Goal: Transaction & Acquisition: Purchase product/service

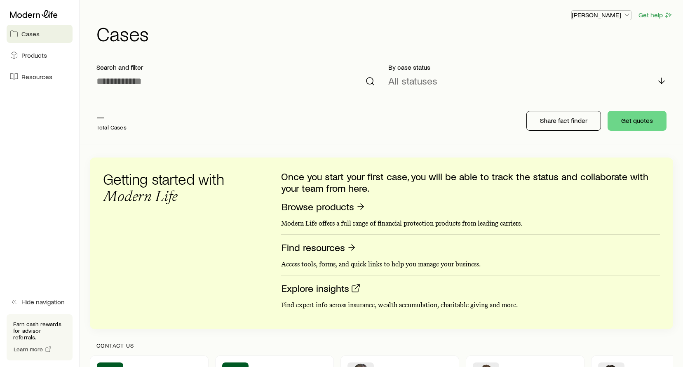
click at [625, 15] on icon "button" at bounding box center [627, 15] width 8 height 8
click at [422, 98] on div "— Total Cases Share fact finder Get quotes" at bounding box center [381, 121] width 583 height 46
click at [291, 90] on input at bounding box center [235, 81] width 279 height 20
click at [563, 120] on p "Share fact finder" at bounding box center [563, 120] width 47 height 8
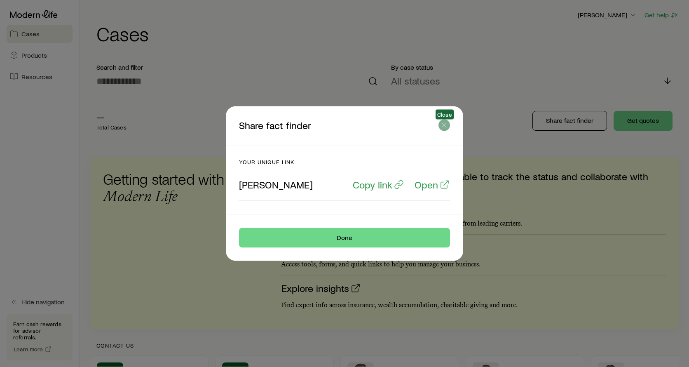
click at [445, 126] on line "button" at bounding box center [444, 125] width 4 height 4
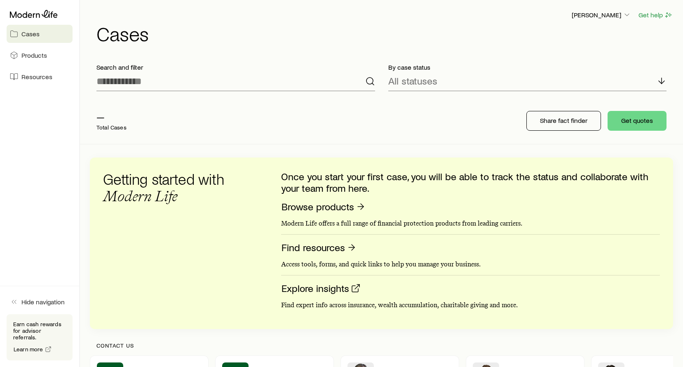
click at [369, 262] on p "Access tools, forms, and quick links to help you manage your business." at bounding box center [470, 264] width 379 height 8
click at [337, 247] on link "Find resources" at bounding box center [319, 247] width 76 height 13
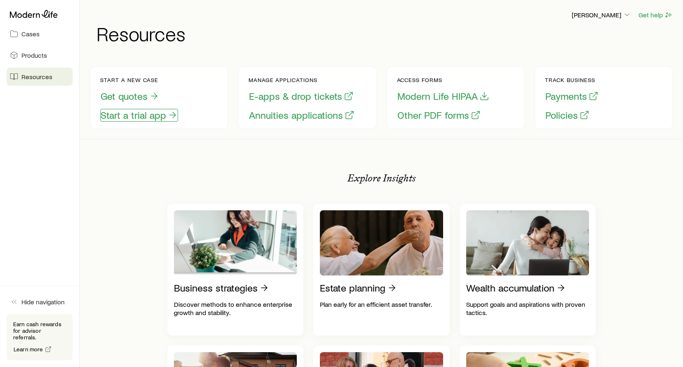
click at [144, 113] on button "Start a trial app" at bounding box center [139, 115] width 78 height 13
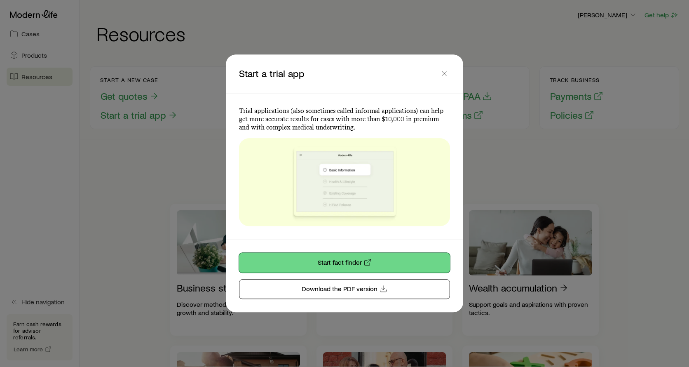
click at [297, 256] on link "Start fact finder" at bounding box center [344, 263] width 211 height 20
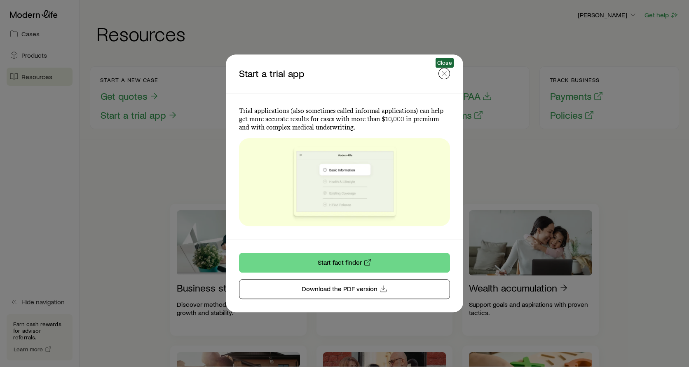
click at [443, 75] on icon "button" at bounding box center [444, 73] width 8 height 8
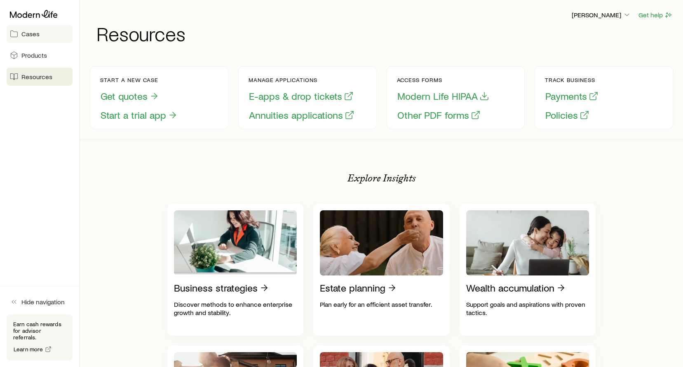
click at [41, 35] on link "Cases" at bounding box center [40, 34] width 66 height 18
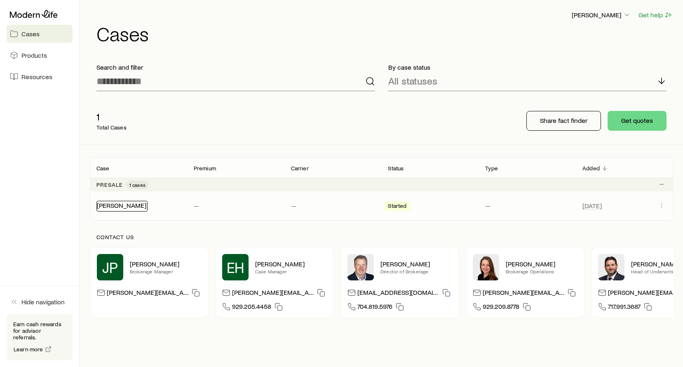
click at [115, 204] on link "[PERSON_NAME]" at bounding box center [121, 205] width 49 height 8
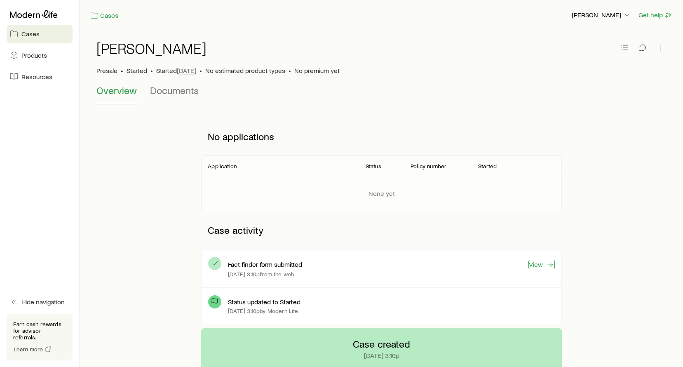
click at [532, 265] on link "View" at bounding box center [541, 264] width 26 height 9
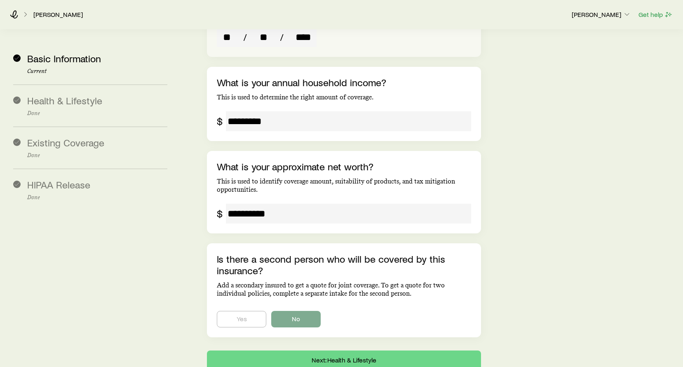
scroll to position [1694, 0]
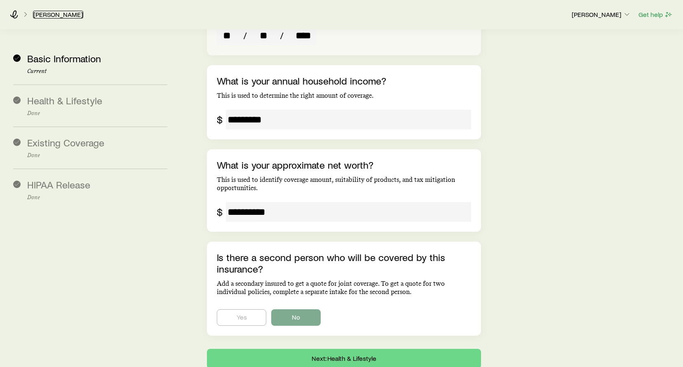
click at [48, 14] on link "[PERSON_NAME]" at bounding box center [58, 15] width 50 height 8
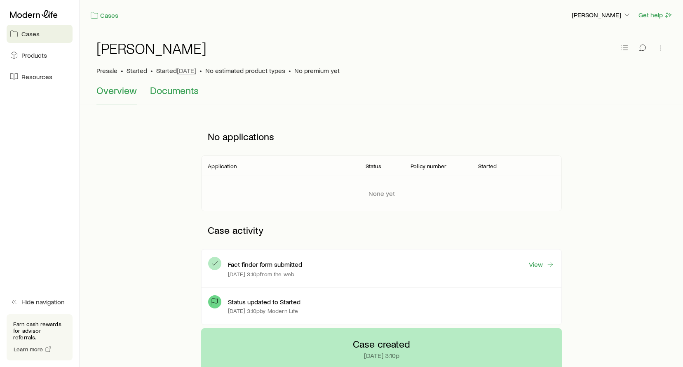
click at [160, 89] on span "Documents" at bounding box center [174, 90] width 49 height 12
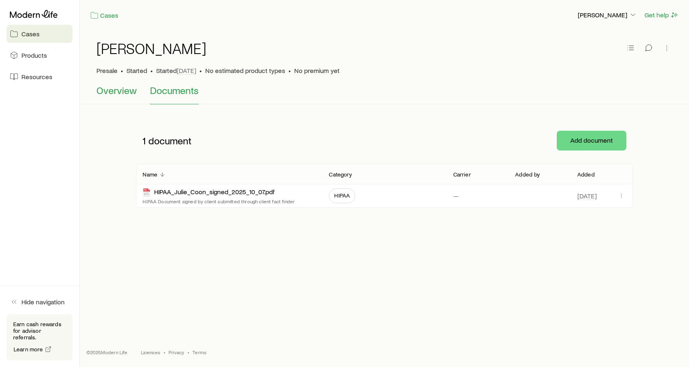
click at [134, 93] on span "Overview" at bounding box center [116, 90] width 40 height 12
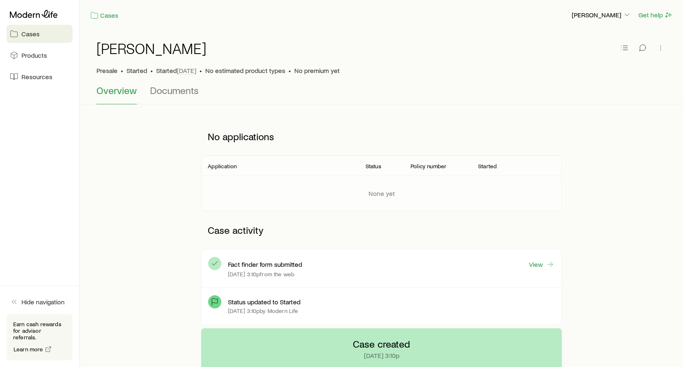
click at [27, 36] on span "Cases" at bounding box center [30, 34] width 18 height 8
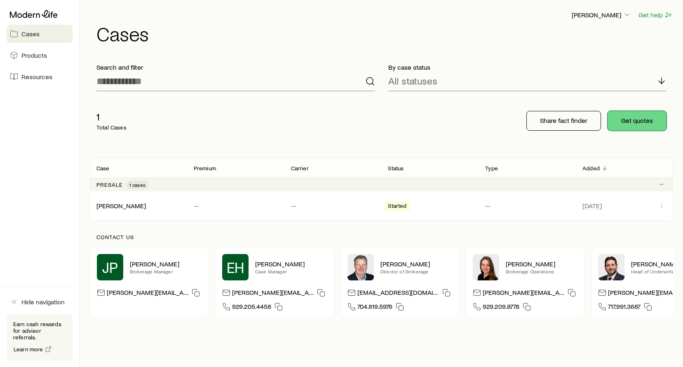
click at [629, 125] on button "Get quotes" at bounding box center [636, 121] width 59 height 20
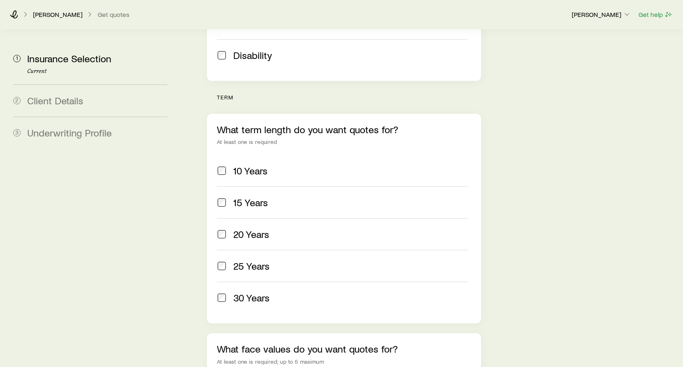
scroll to position [343, 0]
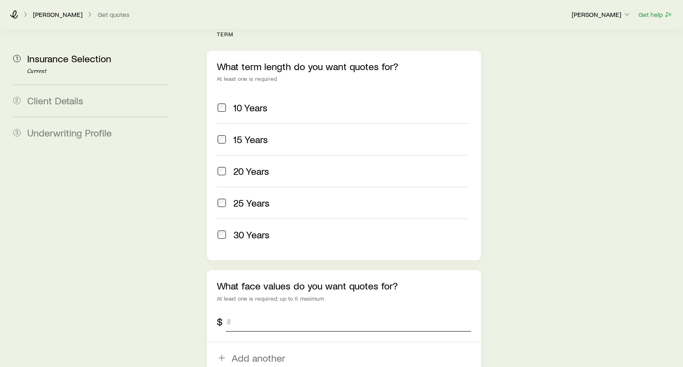
click at [285, 311] on input "tel" at bounding box center [348, 321] width 245 height 20
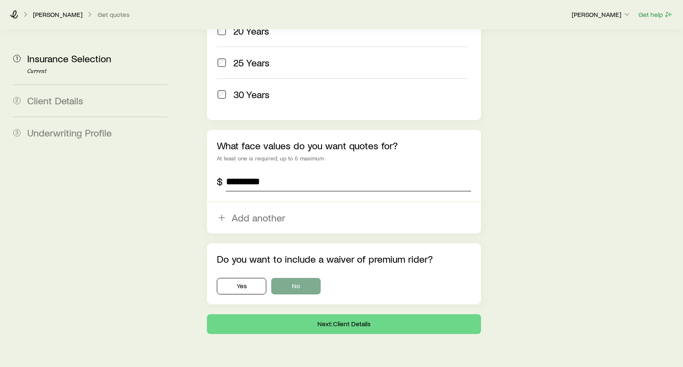
type input "*********"
click at [281, 278] on button "No" at bounding box center [295, 286] width 49 height 16
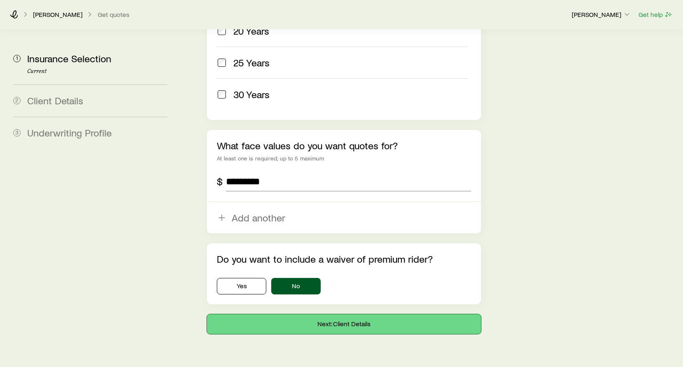
click at [300, 314] on button "Next: Client Details" at bounding box center [344, 324] width 274 height 20
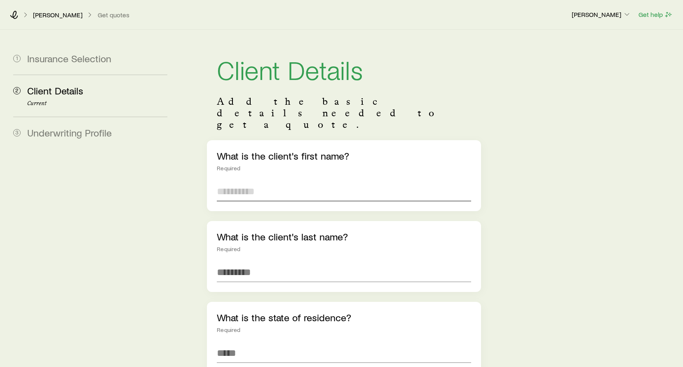
click at [254, 181] on input "text" at bounding box center [344, 191] width 254 height 20
type input "*****"
type input "****"
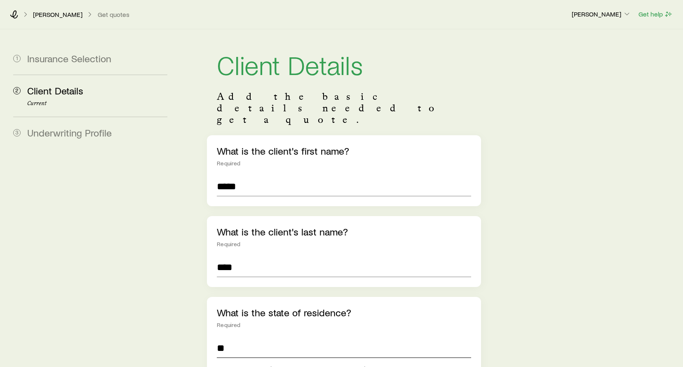
scroll to position [137, 0]
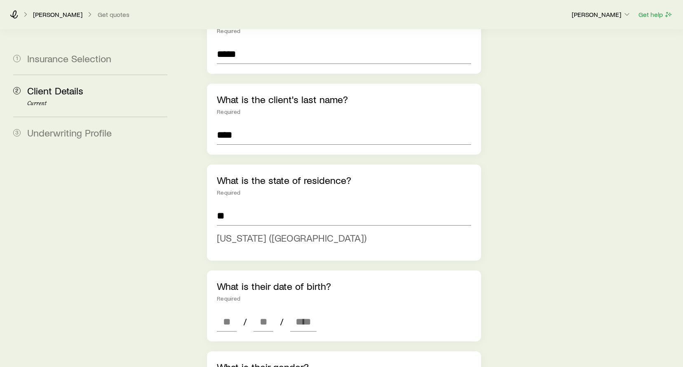
click at [249, 232] on span "[US_STATE] ([GEOGRAPHIC_DATA])" at bounding box center [292, 238] width 150 height 12
type input "**********"
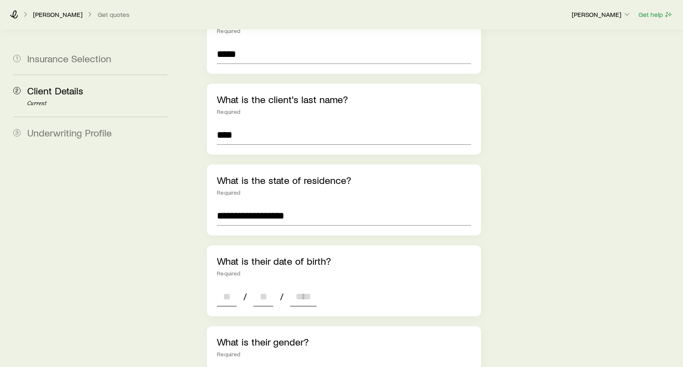
click at [220, 286] on input at bounding box center [227, 296] width 20 height 20
type input "**"
type input "****"
type input "*"
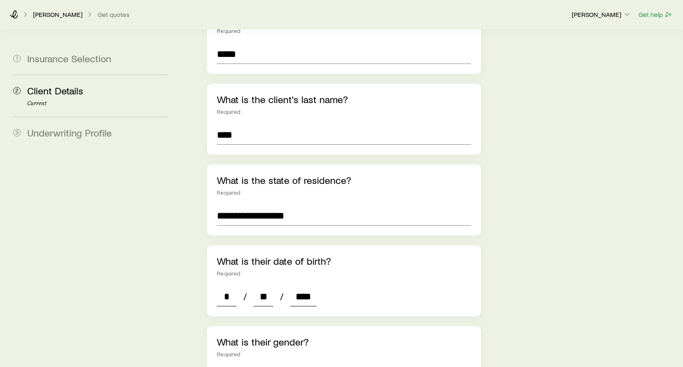
type input "****"
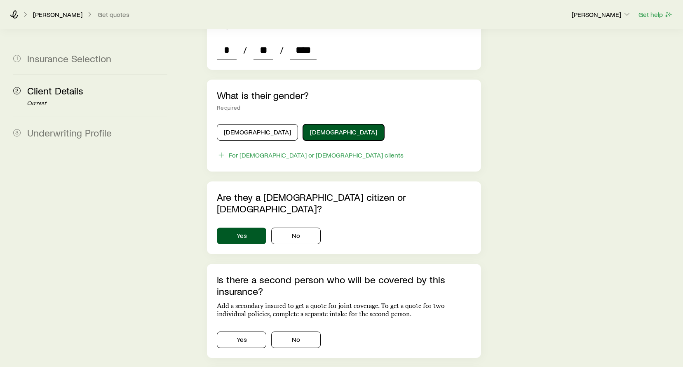
scroll to position [412, 0]
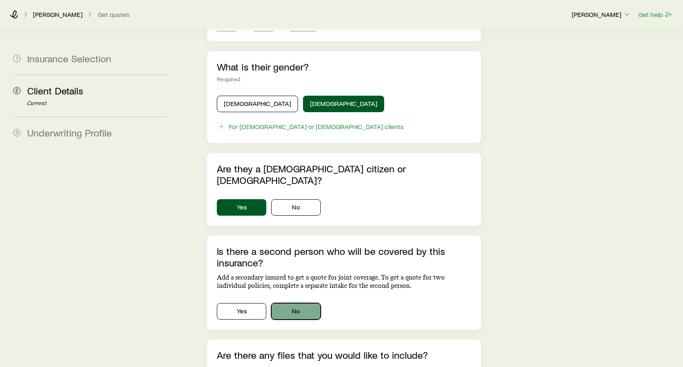
click at [294, 303] on button "No" at bounding box center [295, 311] width 49 height 16
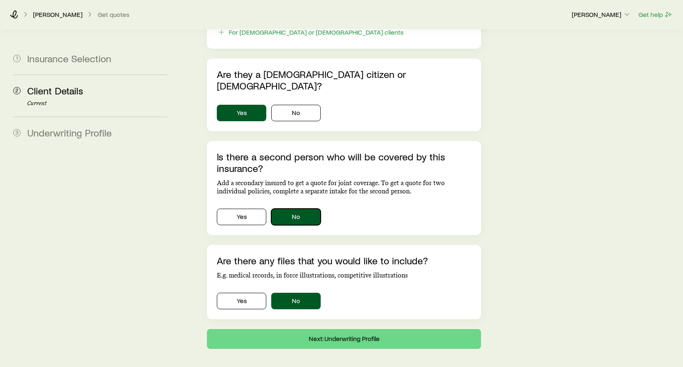
scroll to position [510, 0]
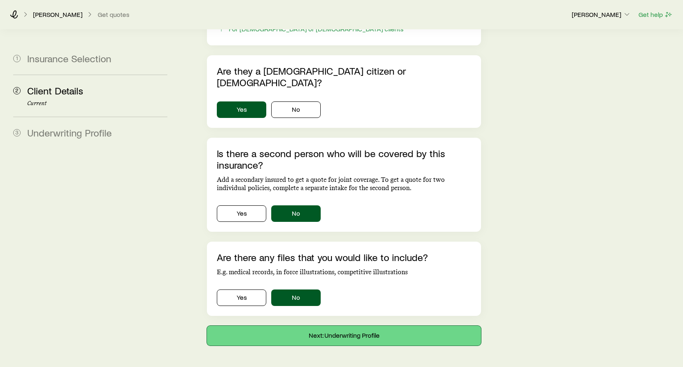
click at [339, 325] on button "Next: Underwriting Profile" at bounding box center [344, 335] width 274 height 20
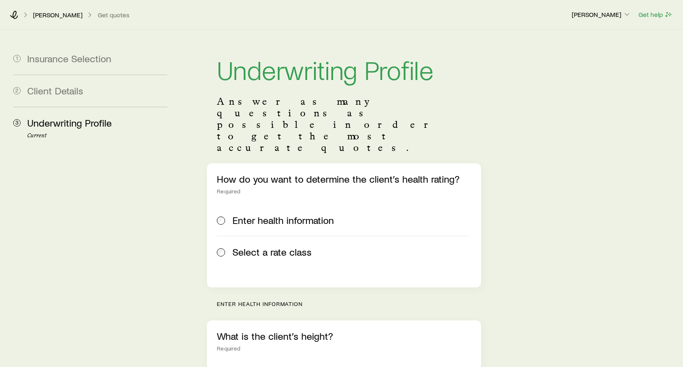
click at [241, 361] on input "tel" at bounding box center [235, 371] width 37 height 20
type input "*"
click at [292, 361] on input "tel" at bounding box center [285, 371] width 37 height 20
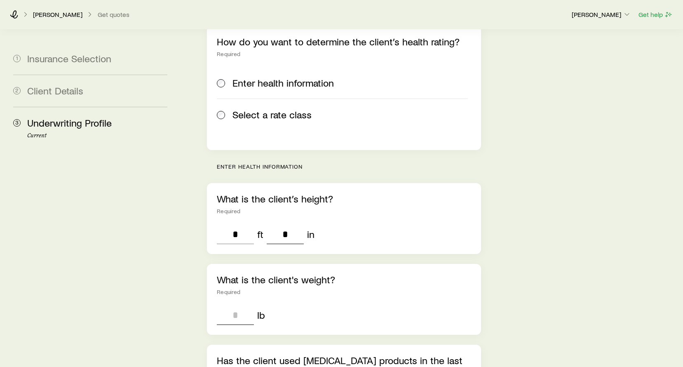
type input "*"
click at [242, 305] on input "tel" at bounding box center [235, 315] width 37 height 20
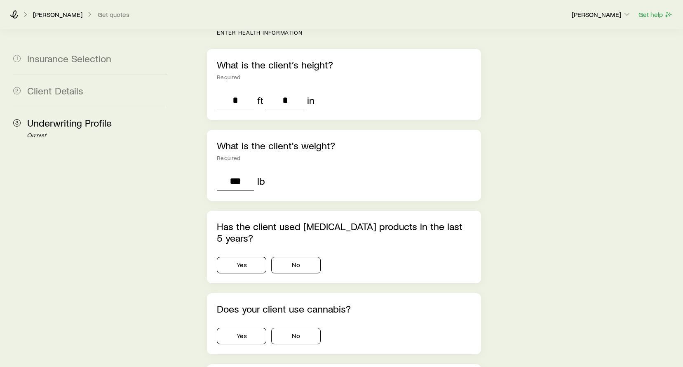
scroll to position [275, 0]
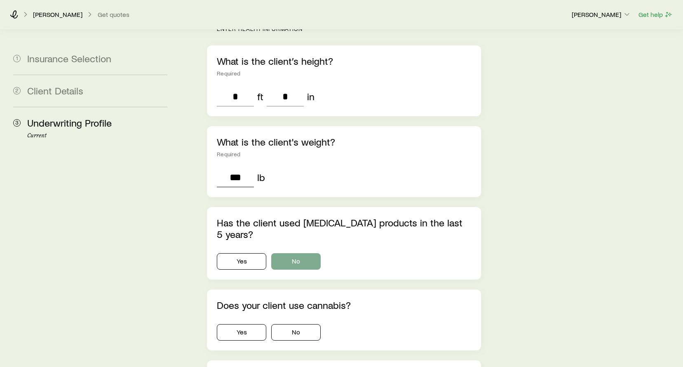
type input "***"
click at [301, 253] on button "No" at bounding box center [295, 261] width 49 height 16
click at [297, 324] on button "No" at bounding box center [295, 332] width 49 height 16
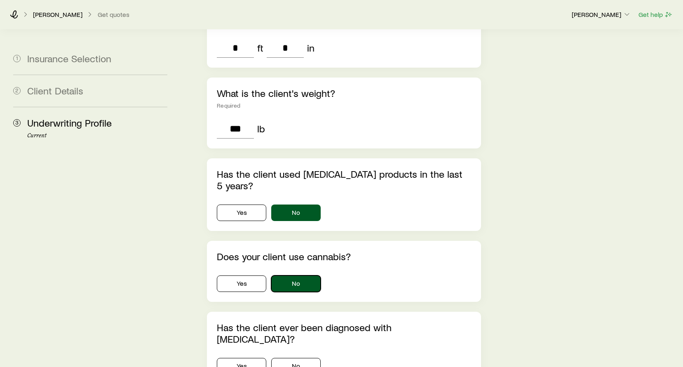
scroll to position [343, 0]
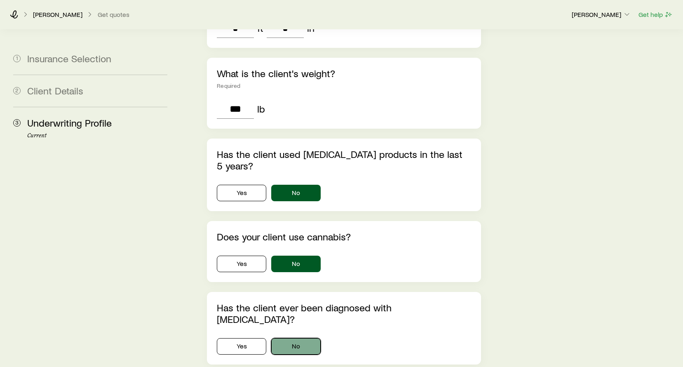
click at [306, 338] on button "No" at bounding box center [295, 346] width 49 height 16
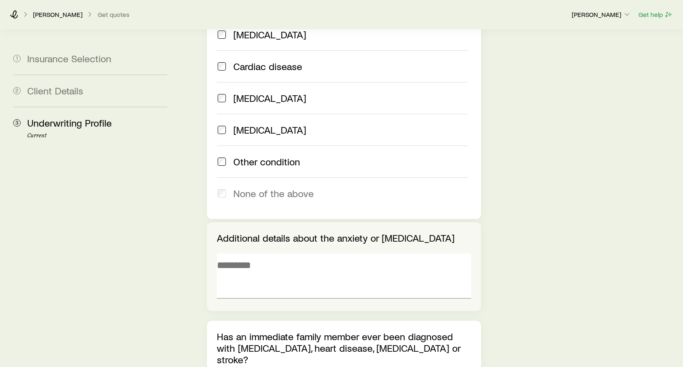
scroll to position [893, 0]
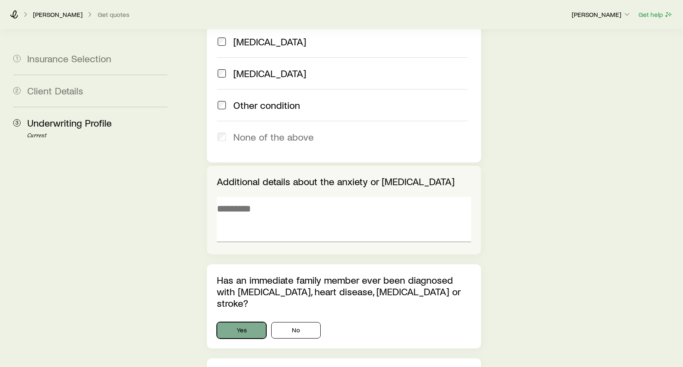
click at [250, 322] on button "Yes" at bounding box center [241, 330] width 49 height 16
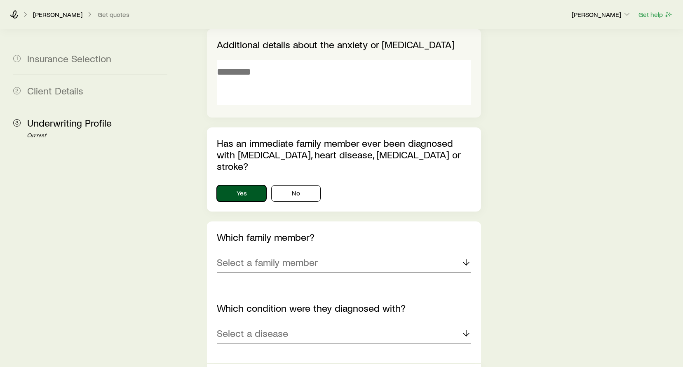
scroll to position [1030, 0]
click at [280, 256] on p "Select a family member" at bounding box center [267, 262] width 101 height 12
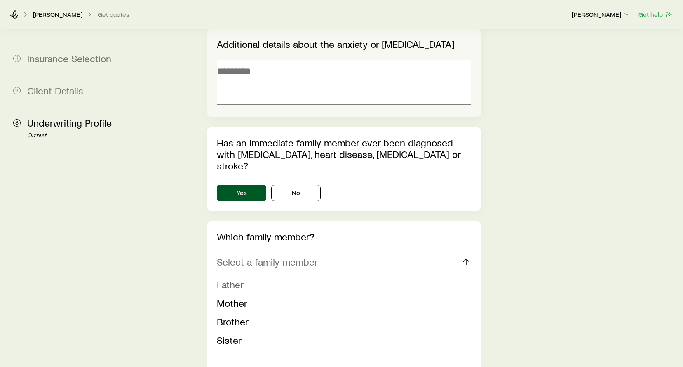
click at [249, 275] on li "Father" at bounding box center [341, 284] width 249 height 19
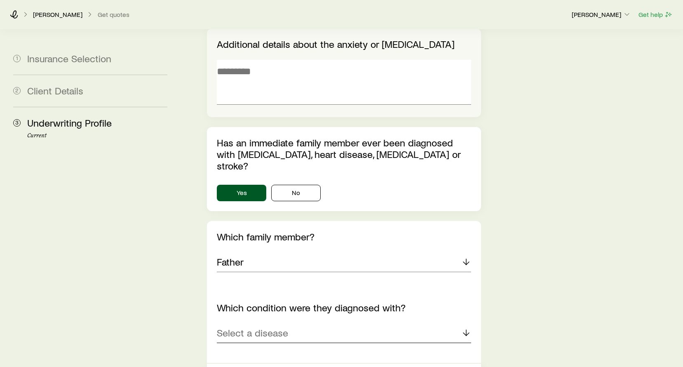
click at [303, 323] on div "Select a disease" at bounding box center [344, 333] width 254 height 20
click at [295, 346] on li "[MEDICAL_DATA]" at bounding box center [341, 355] width 249 height 19
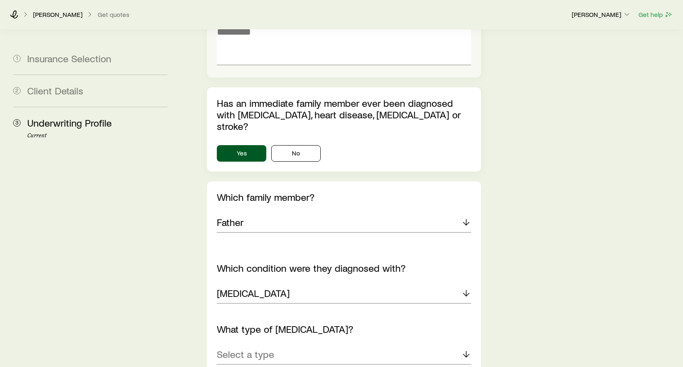
scroll to position [1099, 0]
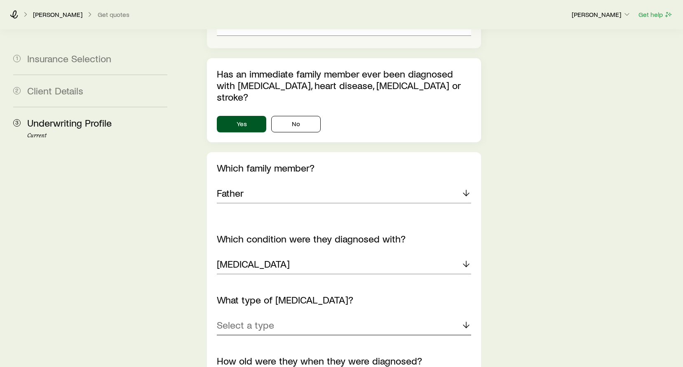
click at [288, 315] on div "Select a type" at bounding box center [344, 325] width 254 height 20
click at [279, 338] on li "[MEDICAL_DATA]" at bounding box center [341, 347] width 249 height 19
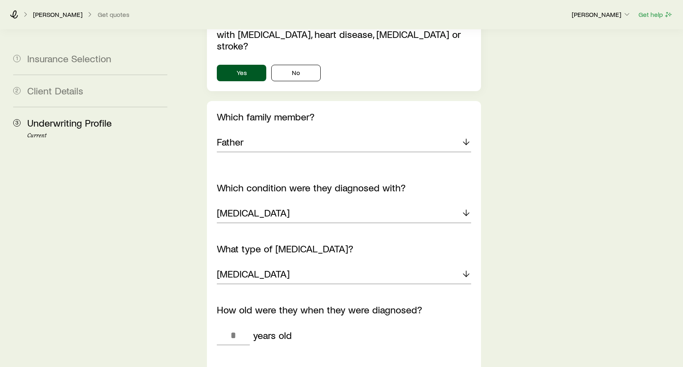
scroll to position [1167, 0]
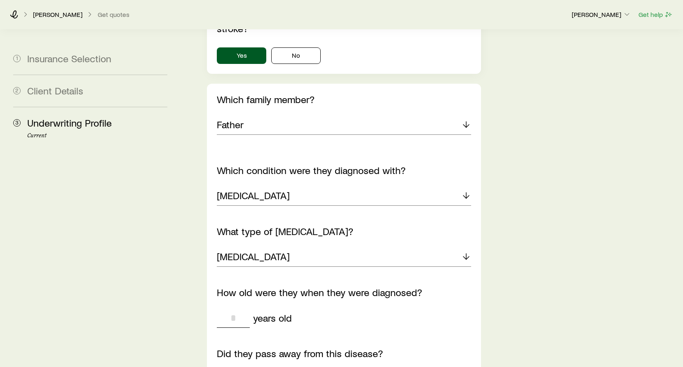
click at [234, 308] on input "tel" at bounding box center [233, 318] width 33 height 20
type input "**"
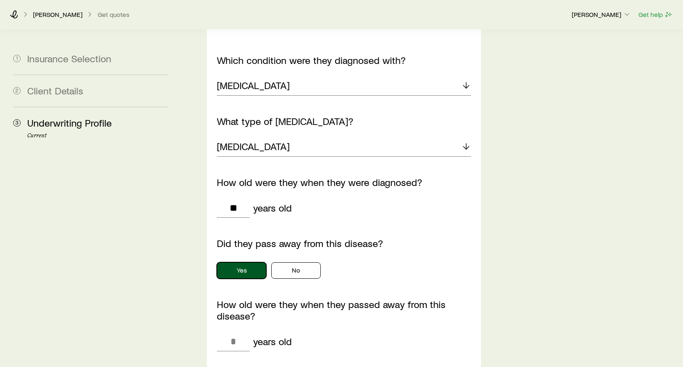
scroll to position [1305, 0]
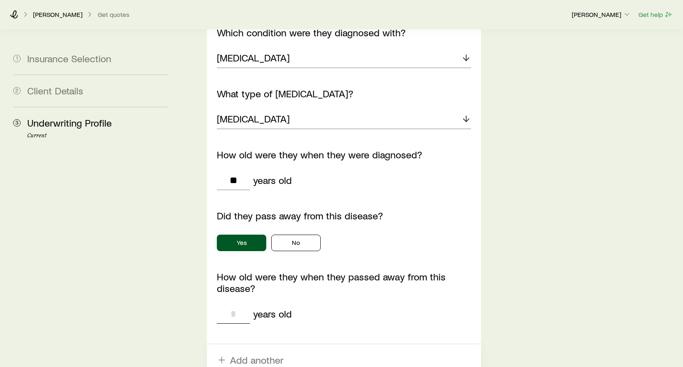
click at [237, 304] on input "tel" at bounding box center [233, 314] width 33 height 20
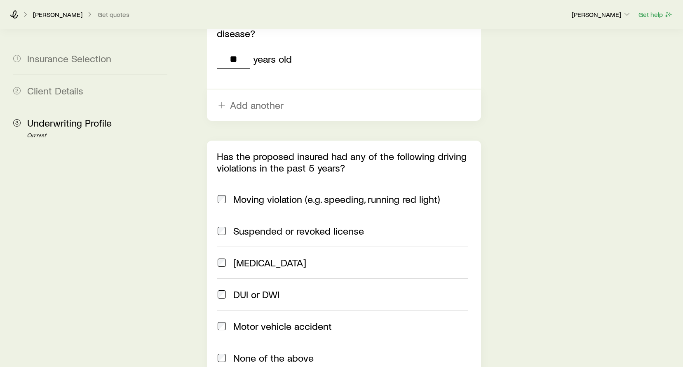
scroll to position [1579, 0]
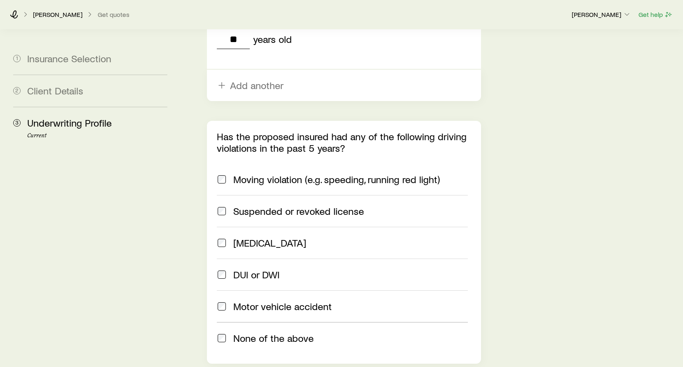
type input "**"
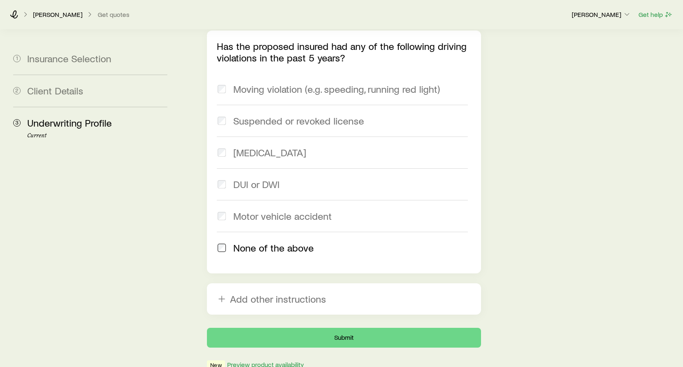
scroll to position [1671, 0]
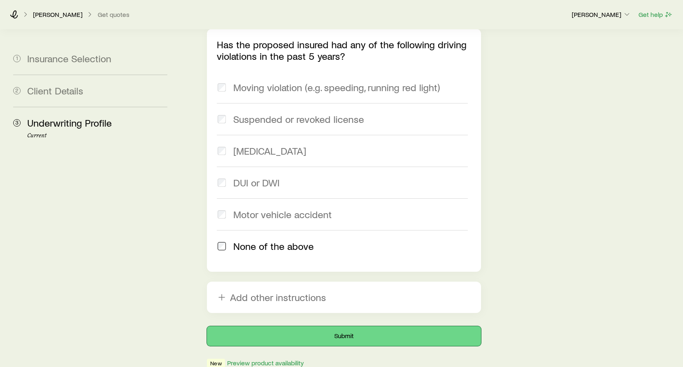
click at [302, 326] on button "Submit" at bounding box center [344, 336] width 274 height 20
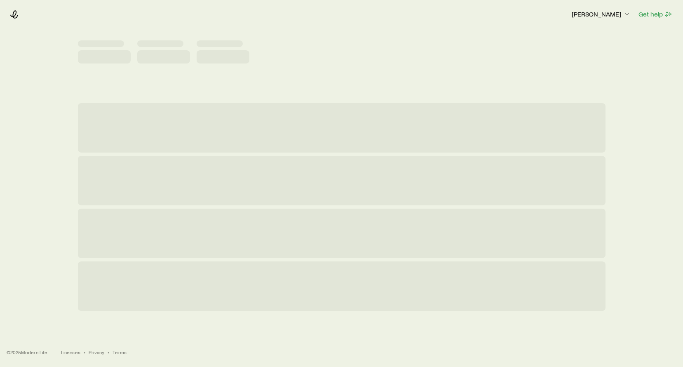
scroll to position [0, 0]
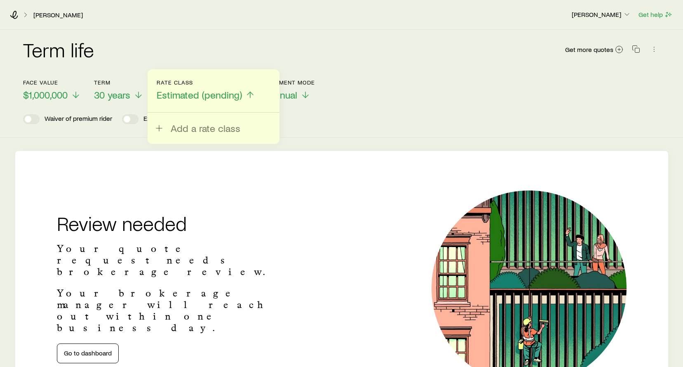
click at [205, 96] on span "Estimated (pending)" at bounding box center [199, 95] width 85 height 12
